Goal: Task Accomplishment & Management: Manage account settings

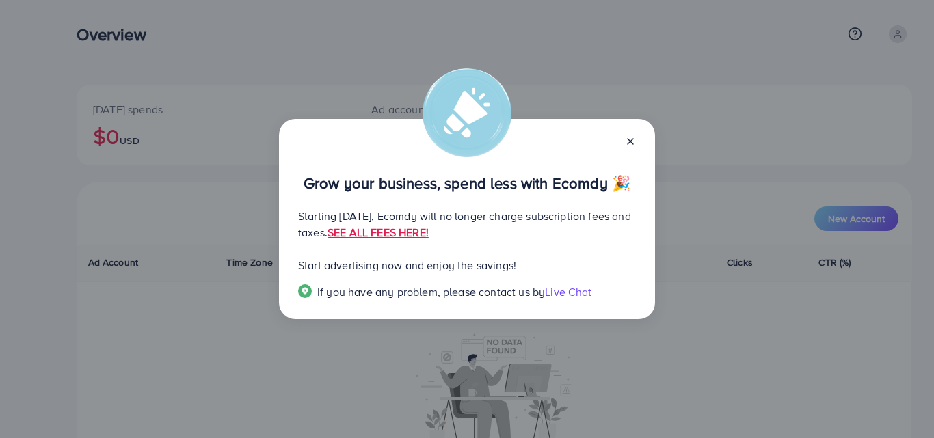
click at [630, 137] on icon at bounding box center [630, 141] width 11 height 11
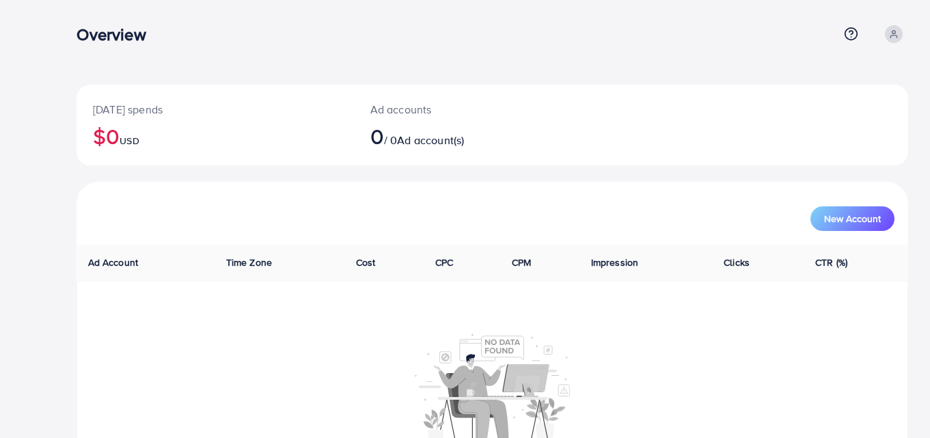
click at [891, 34] on icon at bounding box center [894, 34] width 10 height 10
click at [833, 81] on span "Profile" at bounding box center [823, 81] width 31 height 16
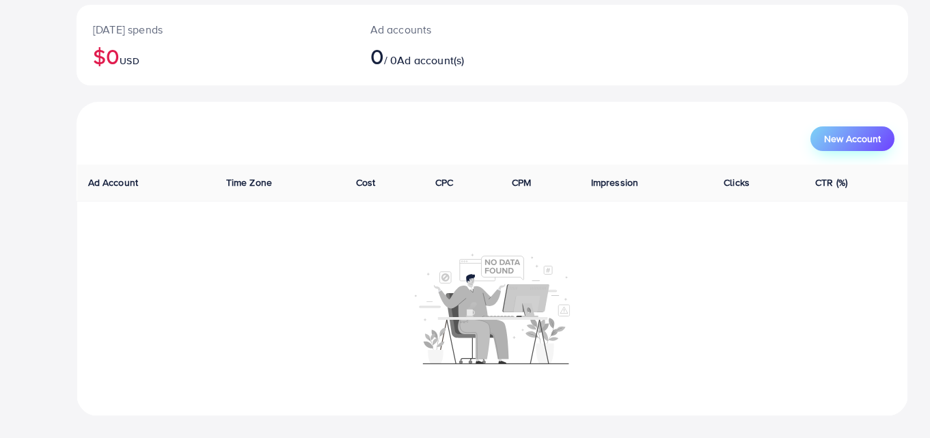
click at [880, 139] on span "New Account" at bounding box center [852, 139] width 57 height 10
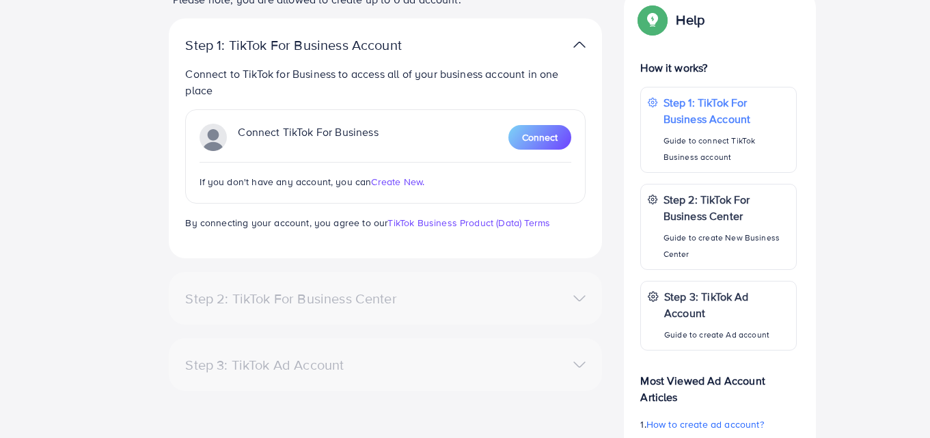
scroll to position [258, 0]
click at [532, 125] on div "Connect TikTok For Business Connect" at bounding box center [386, 137] width 372 height 27
click at [540, 135] on span "Connect" at bounding box center [540, 138] width 36 height 14
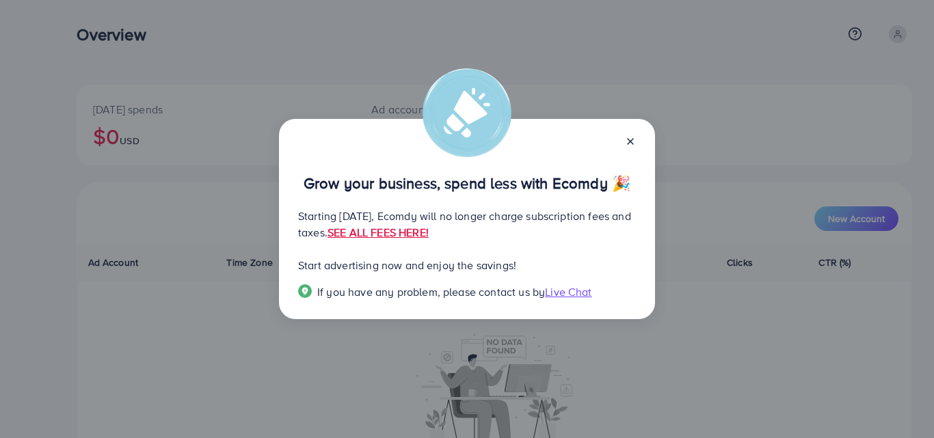
click at [630, 141] on line at bounding box center [629, 141] width 5 height 5
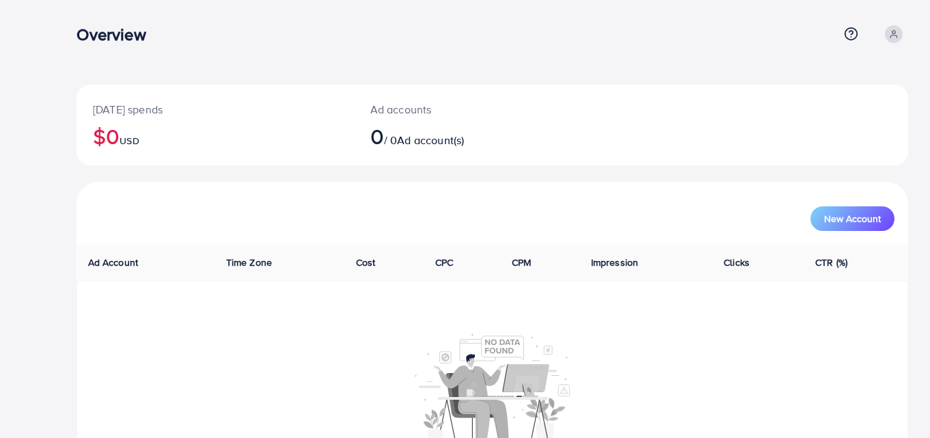
click at [411, 111] on p "Ad accounts" at bounding box center [457, 109] width 175 height 16
click at [409, 147] on span "Ad account(s)" at bounding box center [430, 140] width 67 height 15
click at [407, 135] on span "Ad account(s)" at bounding box center [430, 140] width 67 height 15
click at [393, 114] on p "Ad accounts" at bounding box center [457, 109] width 175 height 16
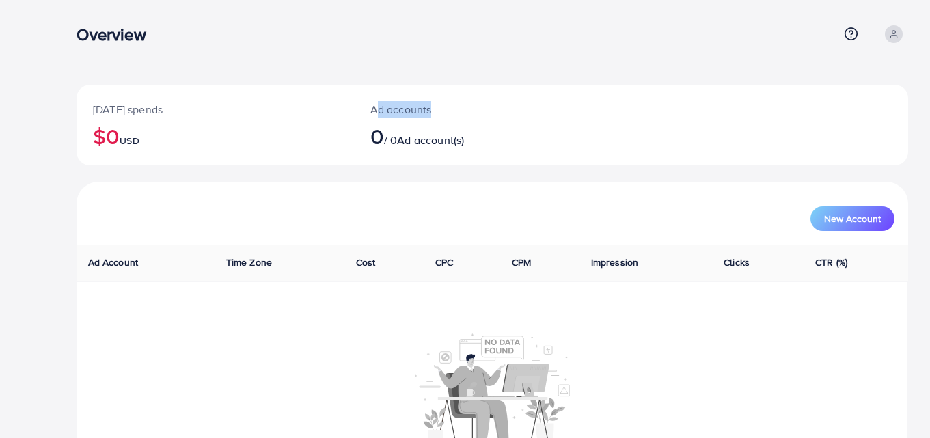
drag, startPoint x: 393, startPoint y: 114, endPoint x: 383, endPoint y: 113, distance: 10.3
click at [383, 113] on p "Ad accounts" at bounding box center [457, 109] width 175 height 16
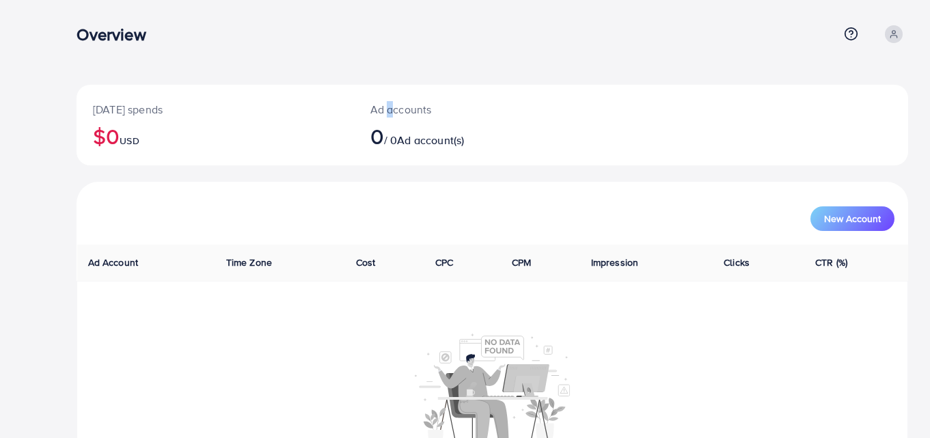
click at [383, 113] on p "Ad accounts" at bounding box center [457, 109] width 175 height 16
click at [416, 139] on span "Ad account(s)" at bounding box center [430, 140] width 67 height 15
click at [859, 28] on ul "Help Center Contact Support Plans and Pricing Term and policy About Us Profile …" at bounding box center [874, 34] width 70 height 18
click at [900, 33] on span at bounding box center [894, 34] width 18 height 18
click at [822, 95] on link "Profile" at bounding box center [843, 81] width 130 height 31
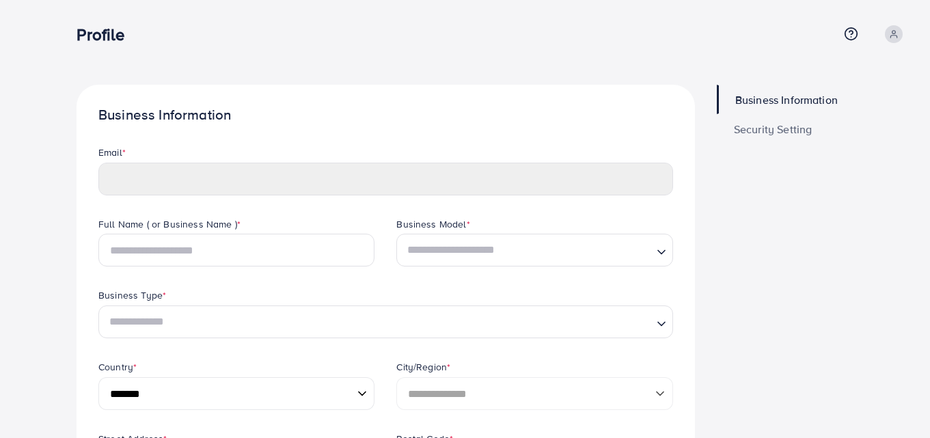
click at [180, 26] on div "Profile" at bounding box center [458, 35] width 762 height 20
click at [738, 113] on link "Business Information" at bounding box center [812, 99] width 191 height 29
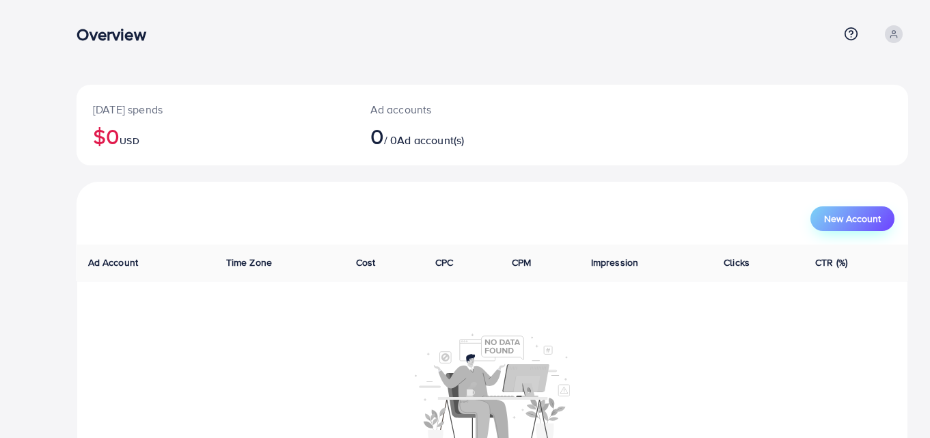
click at [839, 223] on span "New Account" at bounding box center [852, 219] width 57 height 10
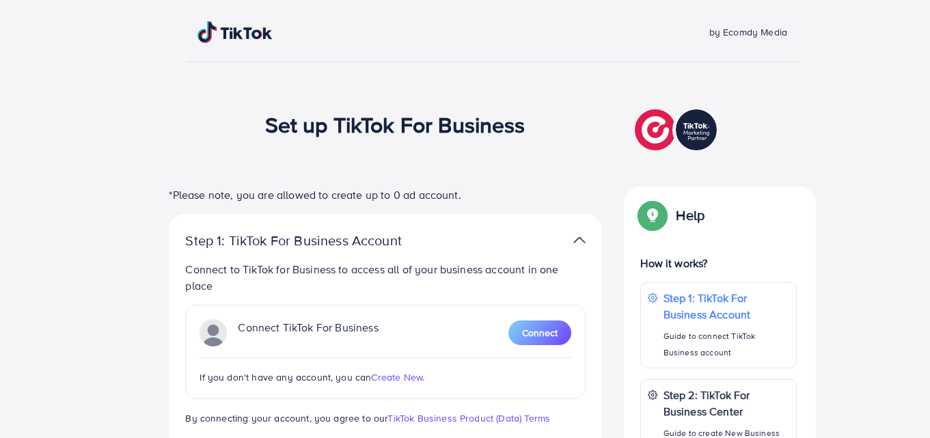
scroll to position [66, 0]
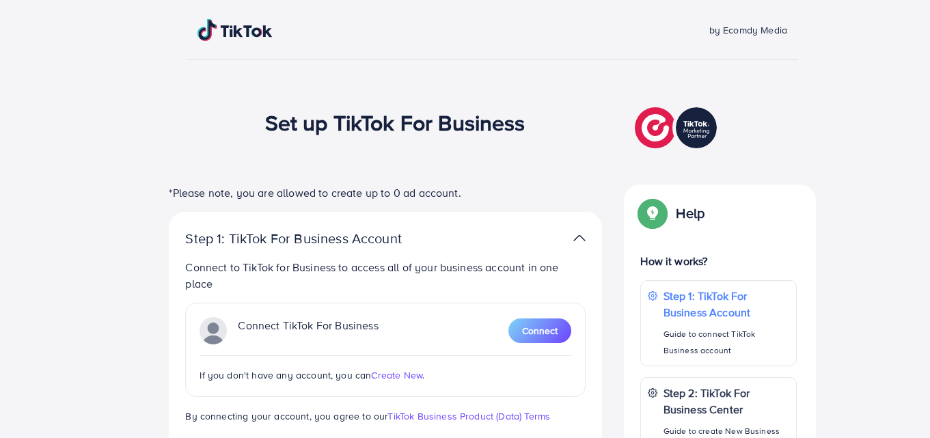
click at [651, 125] on img at bounding box center [677, 128] width 85 height 48
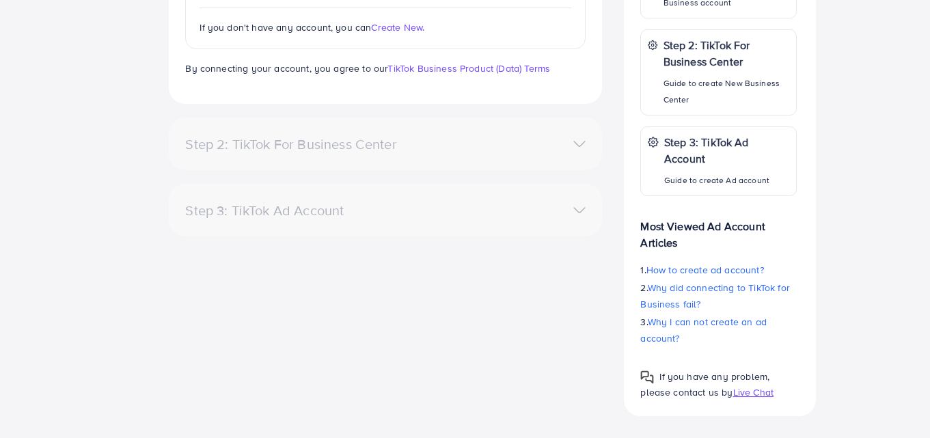
scroll to position [0, 0]
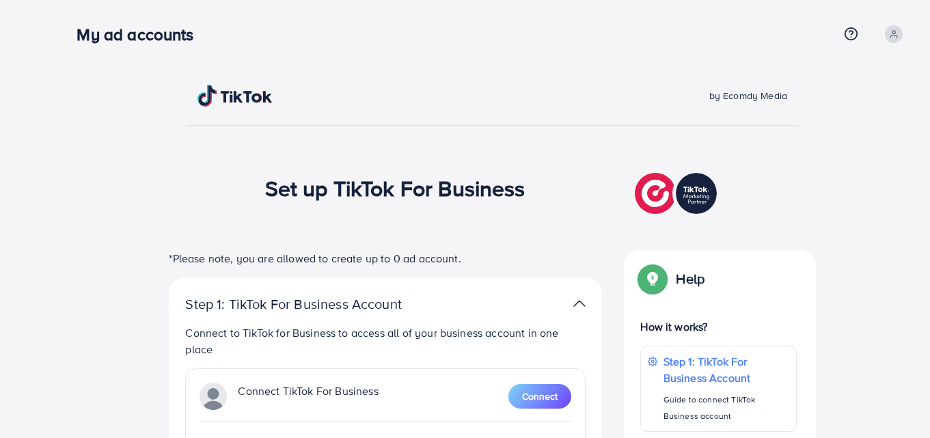
click at [628, 194] on div "Set up TikTok For Business" at bounding box center [492, 194] width 455 height 48
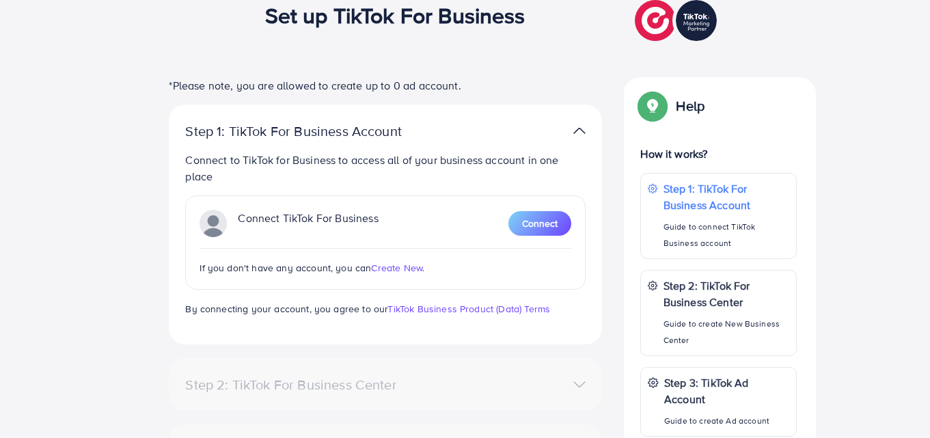
scroll to position [174, 0]
click at [593, 225] on div "Step 1: TikTok For Business Account Connect to TikTok for Business to access al…" at bounding box center [385, 224] width 433 height 240
click at [568, 226] on button "Connect" at bounding box center [540, 223] width 63 height 25
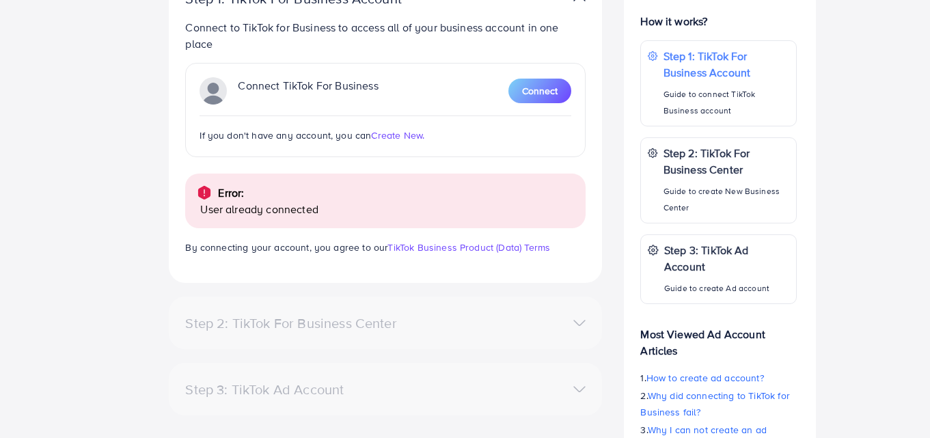
scroll to position [295, 0]
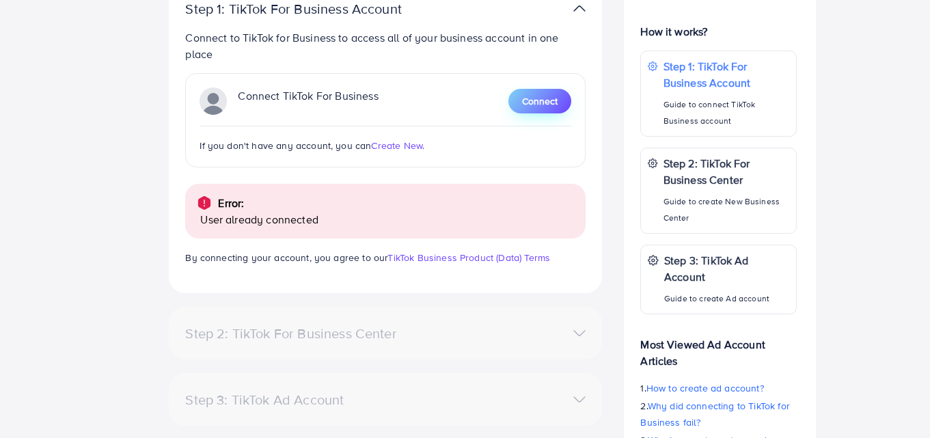
click at [532, 101] on span "Connect" at bounding box center [540, 101] width 36 height 14
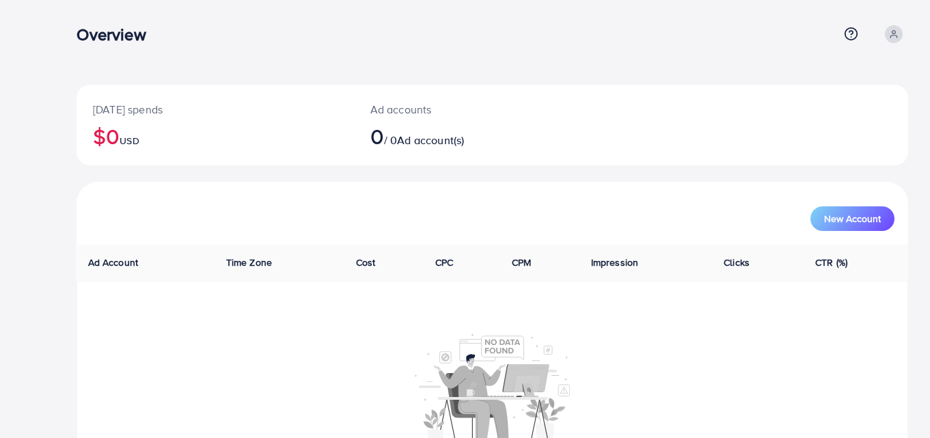
click at [419, 145] on span "Ad account(s)" at bounding box center [430, 140] width 67 height 15
click at [891, 34] on icon at bounding box center [894, 34] width 10 height 10
click at [762, 6] on div "Today's spends $0 USD Ad accounts 0 / 0 Ad account(s) New Account Ad Account Ti…" at bounding box center [493, 259] width 876 height 518
click at [411, 34] on div "Overview" at bounding box center [458, 35] width 762 height 20
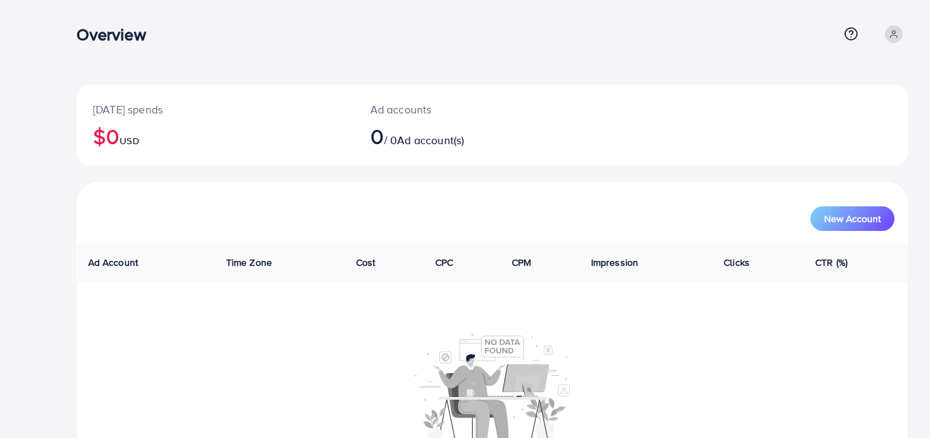
click at [390, 7] on div "Today's spends $0 USD Ad accounts 0 / 0 Ad account(s) New Account Ad Account Ti…" at bounding box center [493, 259] width 876 height 518
click at [893, 38] on icon at bounding box center [894, 34] width 10 height 10
click at [848, 70] on link "Profile" at bounding box center [843, 81] width 130 height 31
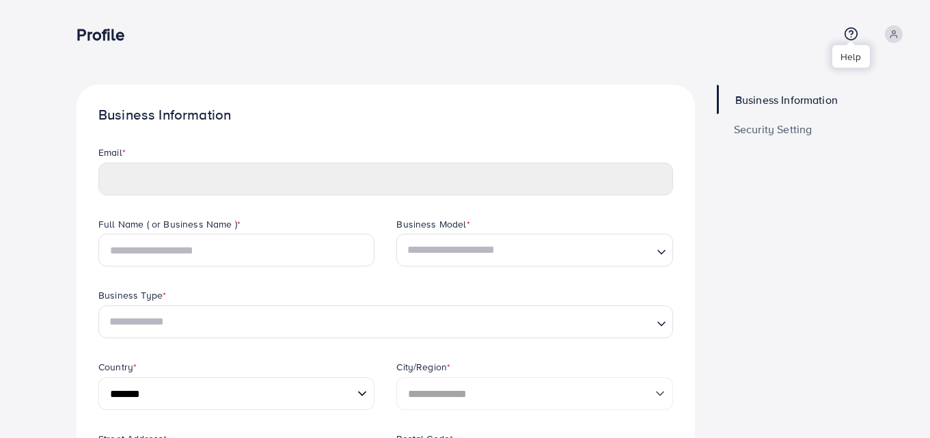
click at [846, 28] on icon at bounding box center [851, 34] width 14 height 14
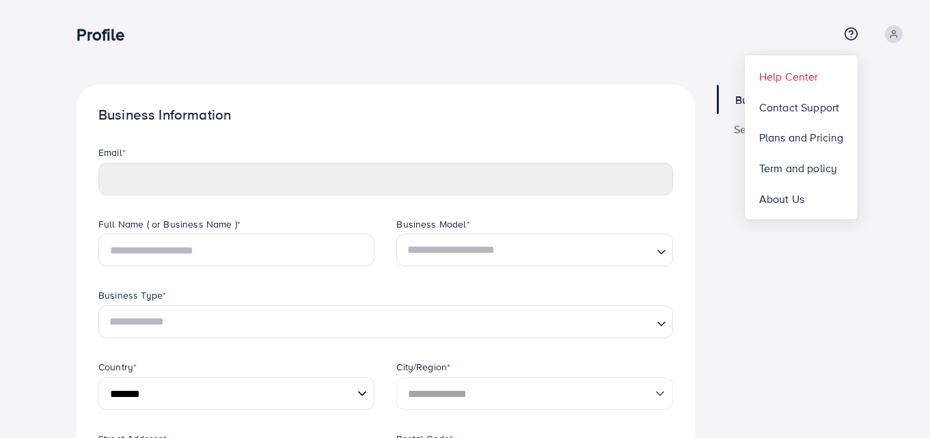
click at [794, 75] on span "Help Center" at bounding box center [788, 76] width 59 height 16
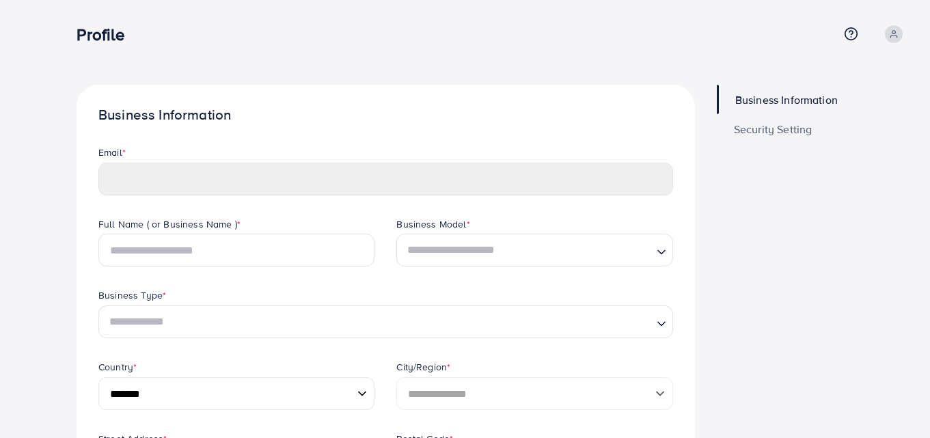
click at [479, 37] on div "Profile" at bounding box center [458, 35] width 762 height 20
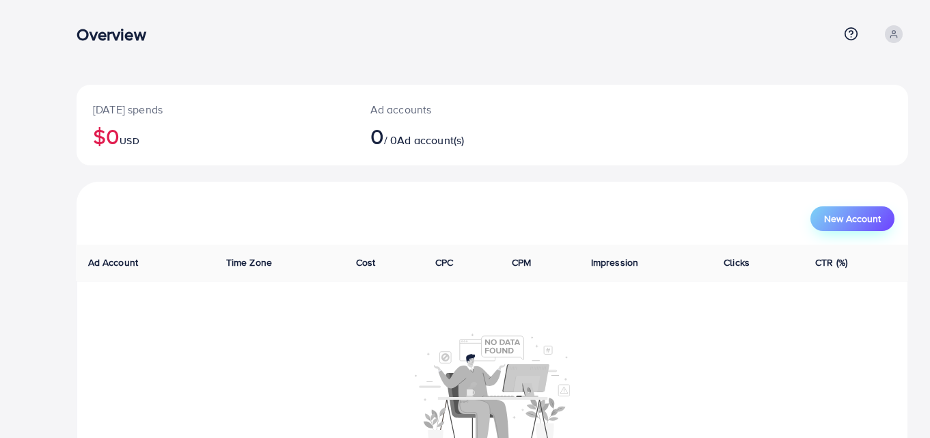
click at [849, 217] on span "New Account" at bounding box center [852, 219] width 57 height 10
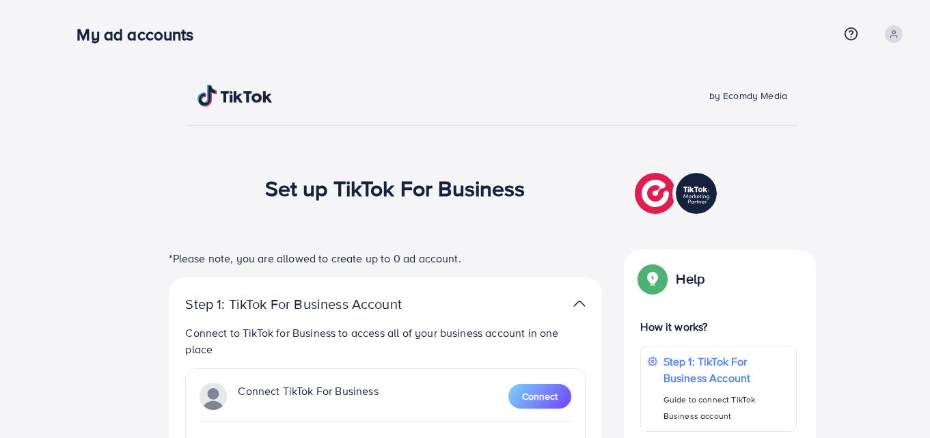
click at [668, 288] on div "Help" at bounding box center [672, 285] width 64 height 36
click at [659, 282] on img at bounding box center [652, 279] width 25 height 25
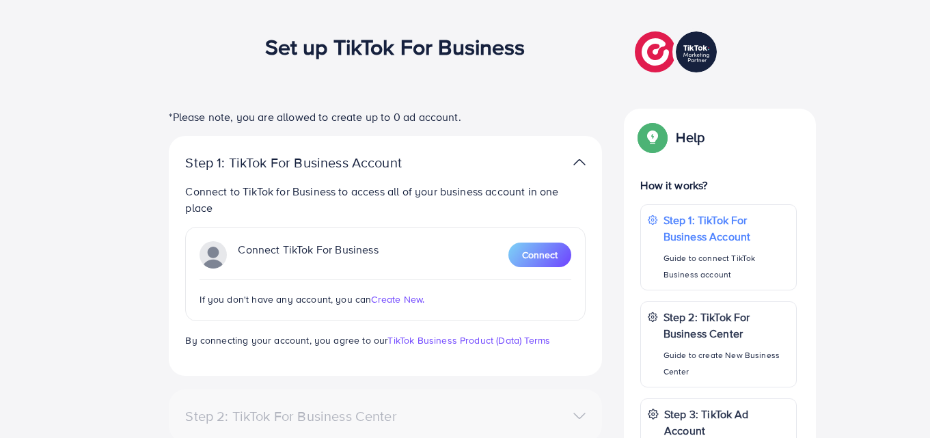
scroll to position [144, 0]
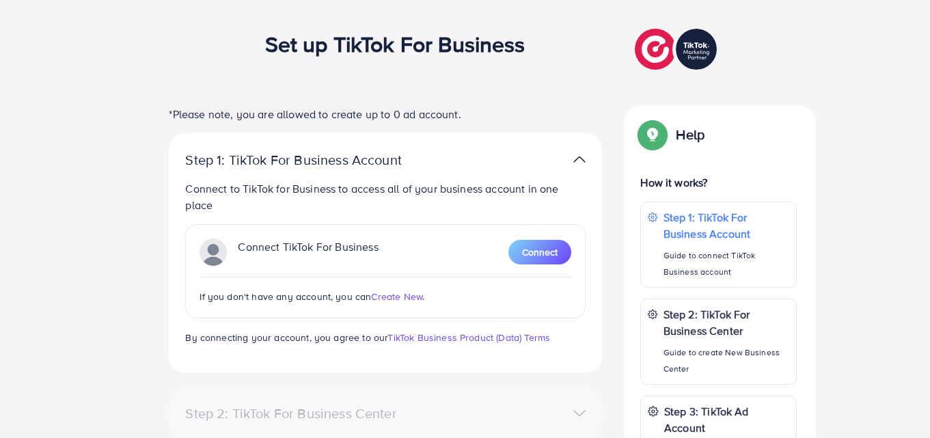
click at [677, 188] on p "How it works?" at bounding box center [718, 182] width 156 height 16
click at [686, 226] on p "Step 1: TikTok For Business Account" at bounding box center [726, 224] width 127 height 33
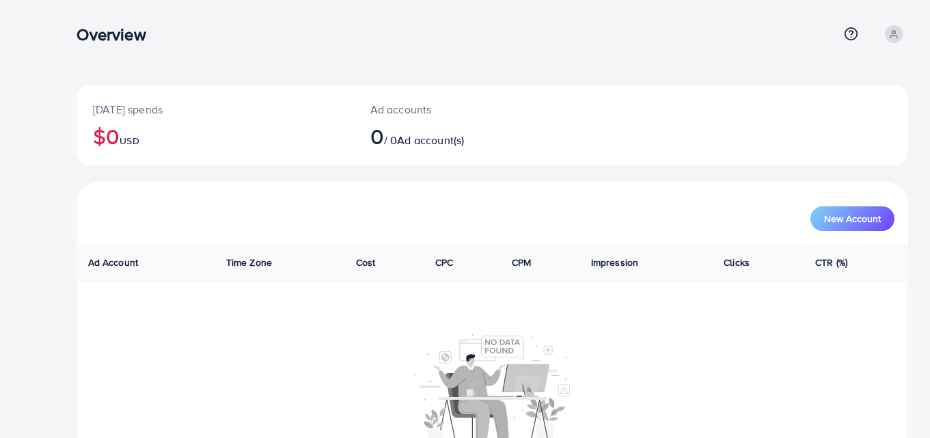
click at [861, 31] on ul "Help Center Contact Support Plans and Pricing Term and policy About Us Profile …" at bounding box center [874, 34] width 70 height 18
click at [856, 40] on icon at bounding box center [851, 34] width 14 height 14
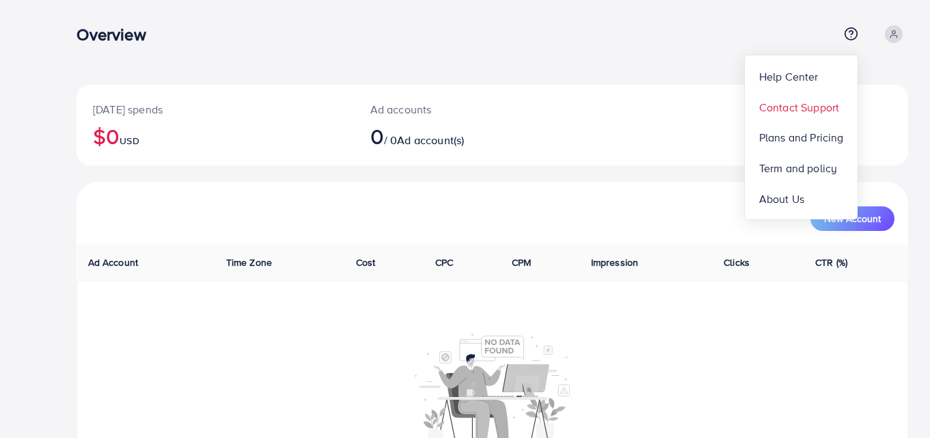
click at [799, 105] on span "Contact Support" at bounding box center [799, 107] width 80 height 16
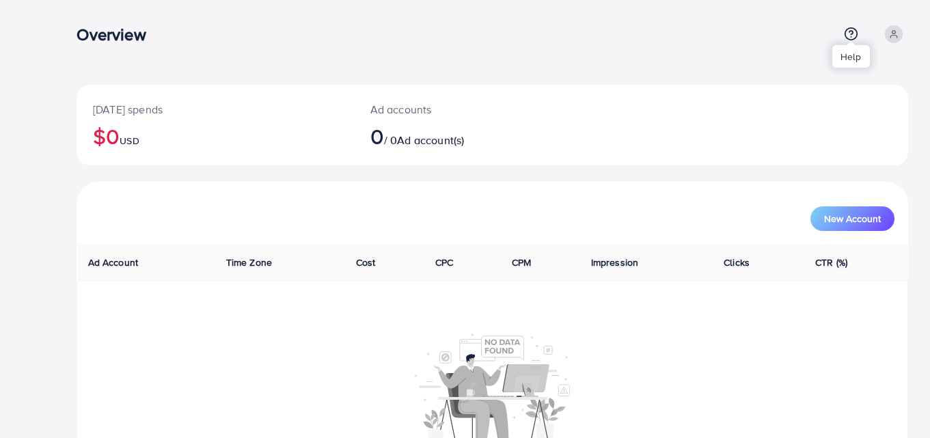
click at [847, 27] on icon at bounding box center [851, 34] width 14 height 14
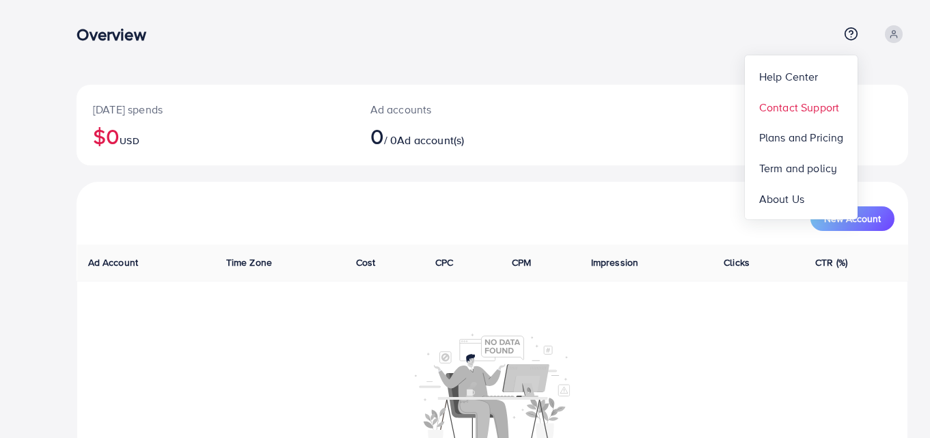
click at [804, 98] on link "Contact Support" at bounding box center [801, 107] width 113 height 31
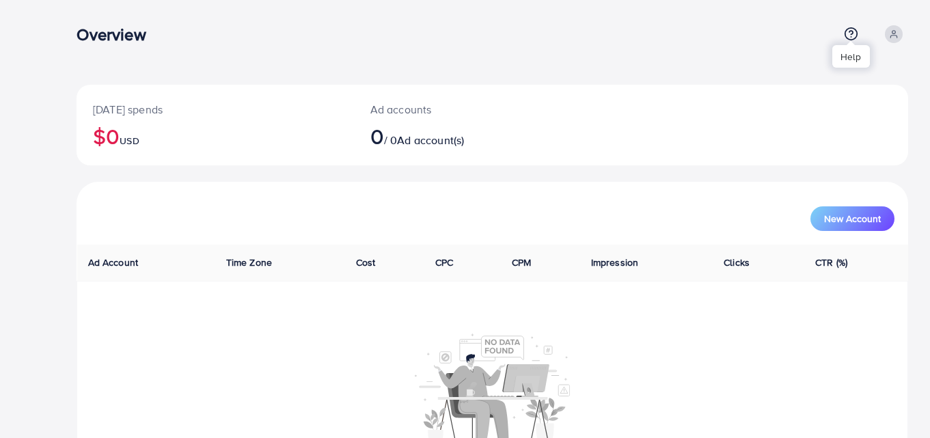
click at [848, 38] on circle at bounding box center [851, 34] width 12 height 12
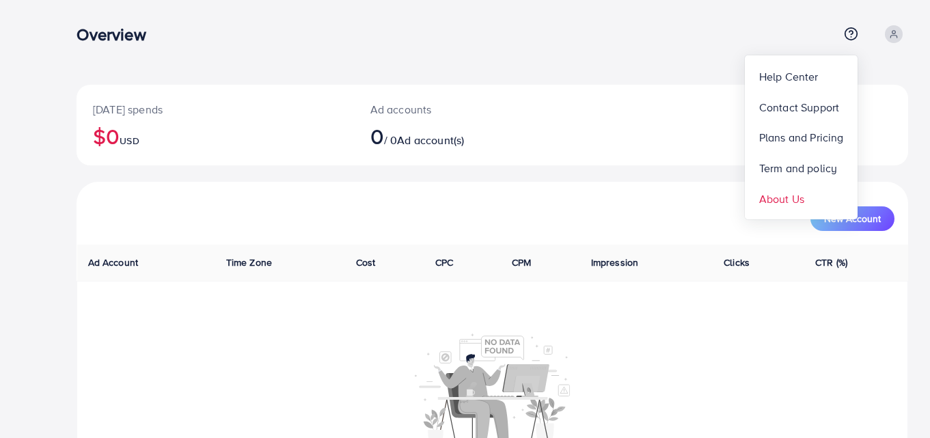
click at [791, 188] on link "About Us" at bounding box center [801, 199] width 113 height 31
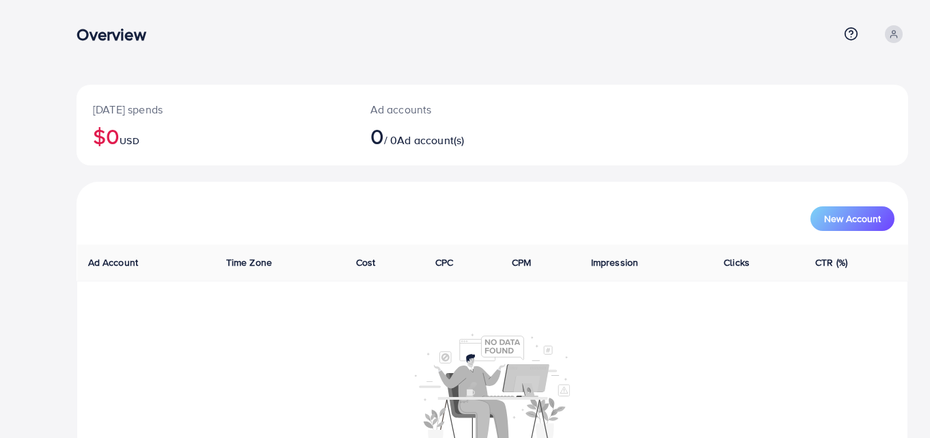
click at [893, 24] on div "Overview Help Center Contact Support Plans and Pricing Term and policy About Us…" at bounding box center [493, 34] width 832 height 37
click at [891, 31] on icon at bounding box center [894, 34] width 10 height 10
click at [809, 113] on span "Log out" at bounding box center [826, 112] width 37 height 16
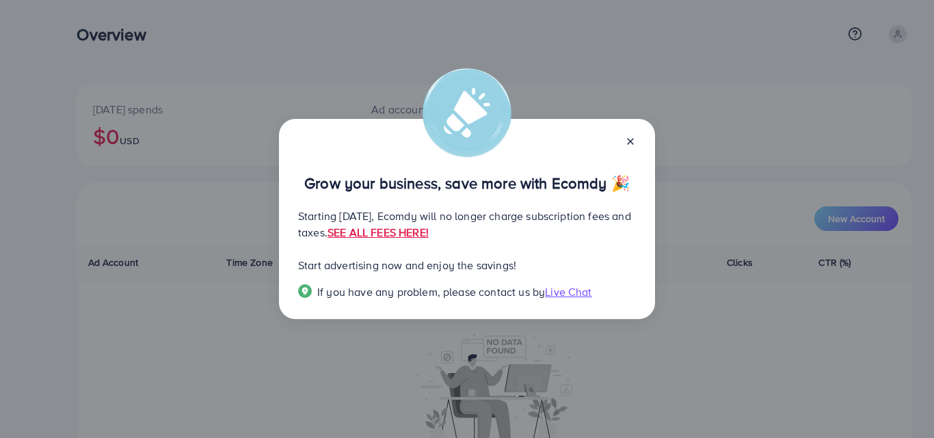
click at [301, 292] on img at bounding box center [305, 291] width 14 height 14
click at [561, 293] on span "Live Chat" at bounding box center [568, 291] width 46 height 15
click at [625, 144] on icon at bounding box center [630, 141] width 11 height 11
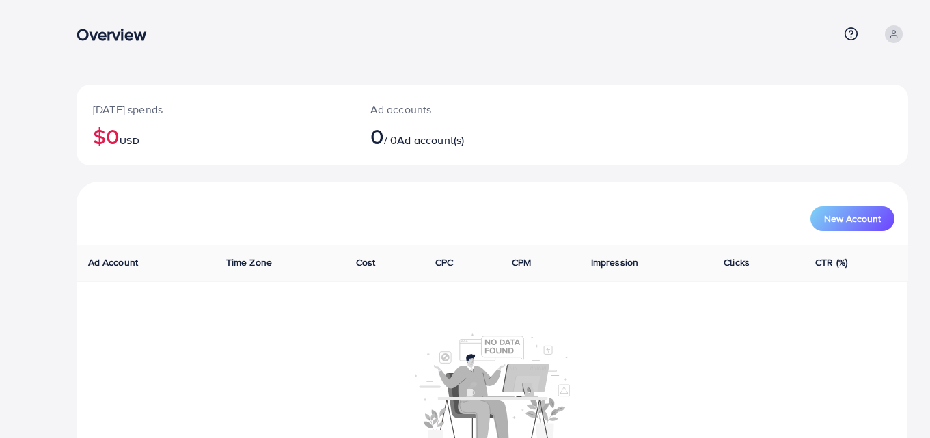
click at [271, 17] on div "Overview Help Center Contact Support Plans and Pricing Term and policy About Us…" at bounding box center [493, 34] width 832 height 37
